Goal: Manage account settings

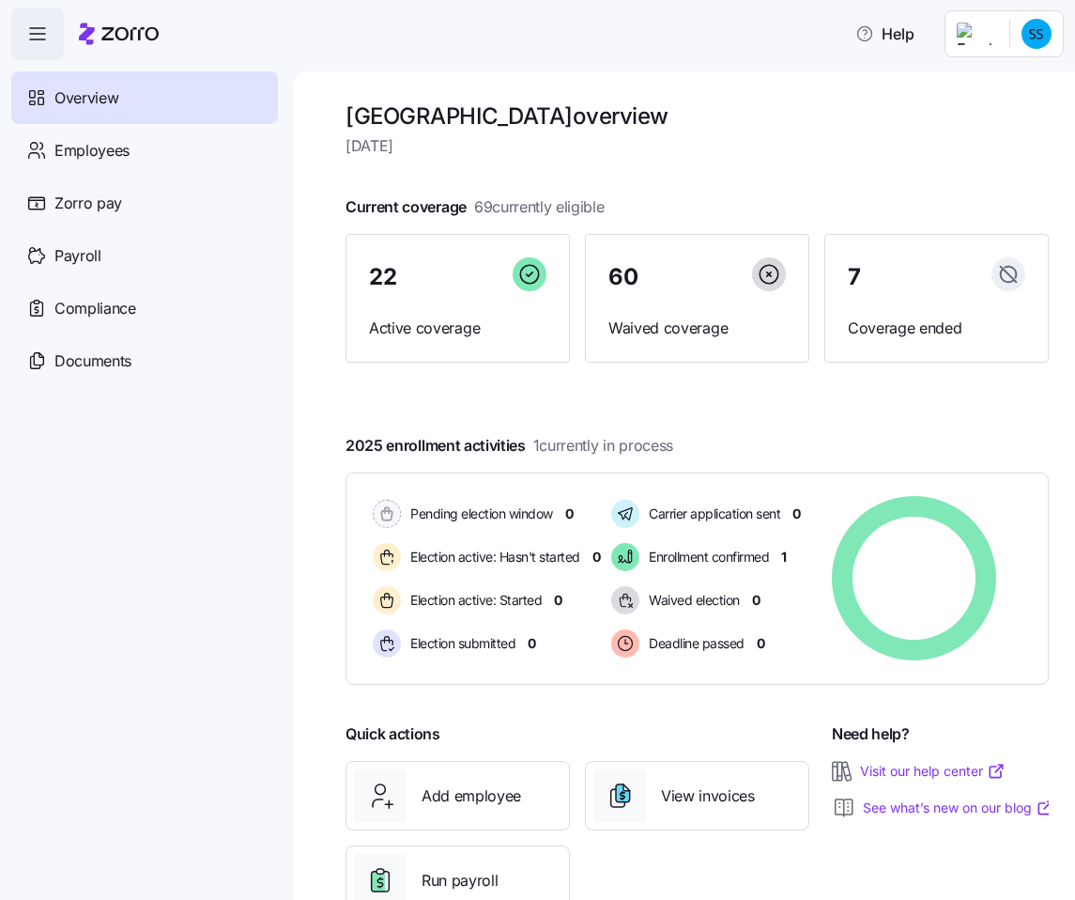
click at [1049, 41] on html "Help Overview Employees Zorro pay Payroll Compliance Documents Avondale House o…" at bounding box center [537, 444] width 1075 height 888
click at [798, 114] on html "Help Overview Employees Zorro pay Payroll Compliance Documents Avondale House o…" at bounding box center [537, 444] width 1075 height 888
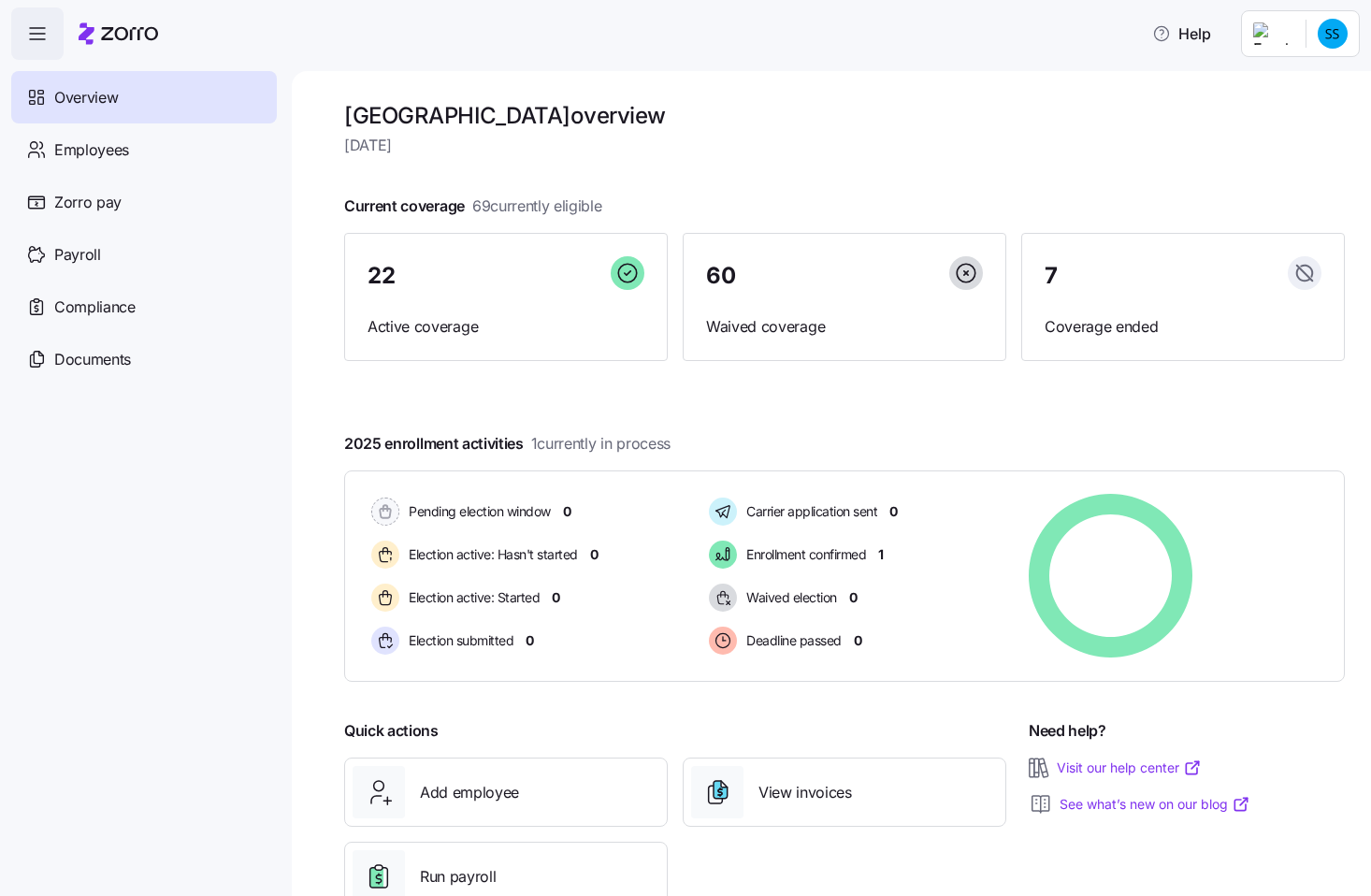
click at [1069, 41] on html "Help Overview Employees Zorro pay Payroll Compliance Documents Avondale House o…" at bounding box center [685, 442] width 1371 height 884
click at [1069, 83] on div "Personal view" at bounding box center [1275, 84] width 111 height 21
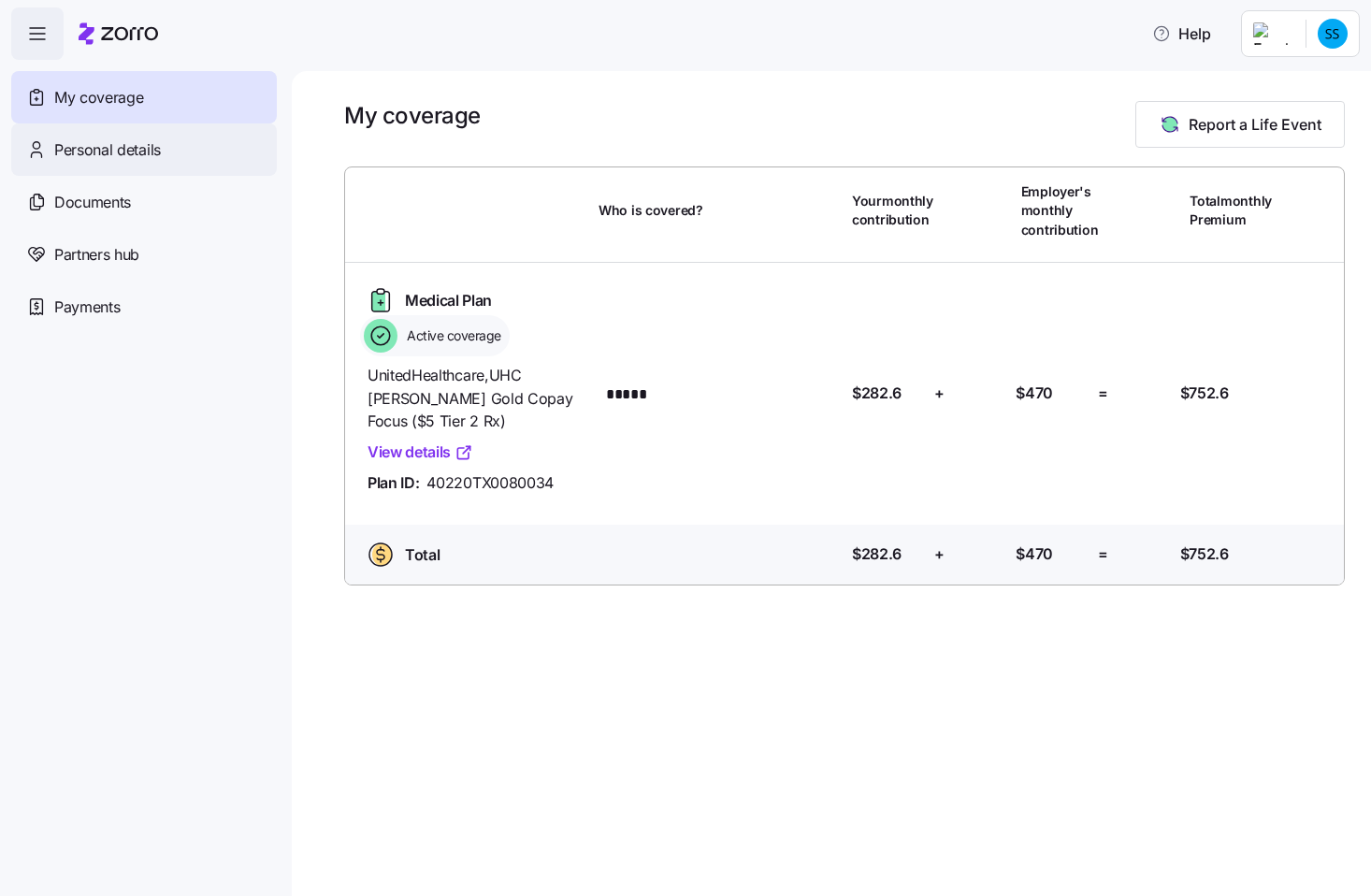
click at [106, 148] on span "Personal details" at bounding box center [107, 149] width 107 height 23
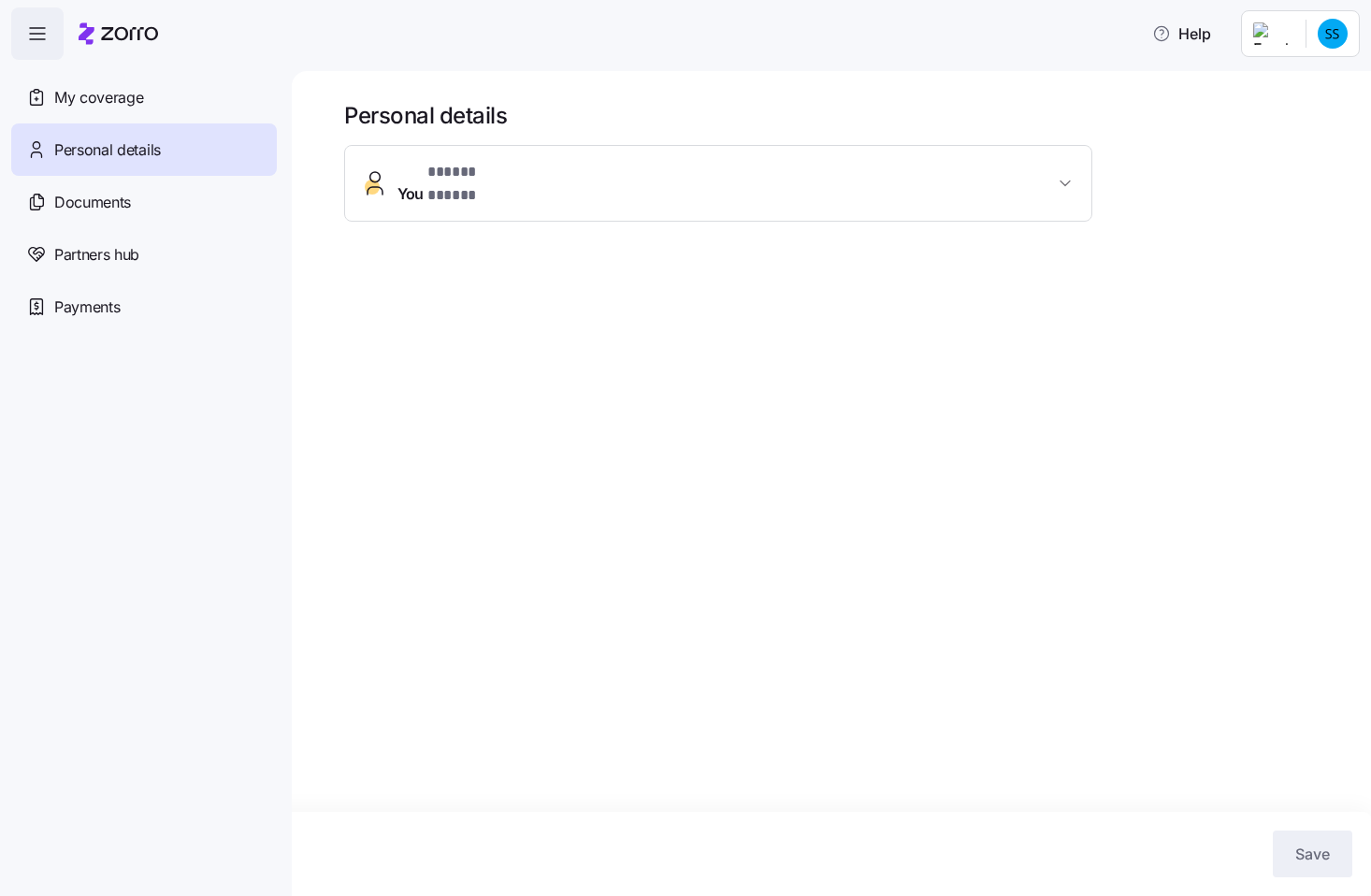
click at [1047, 182] on span "You * ***** ***** *" at bounding box center [725, 183] width 656 height 45
